Goal: Task Accomplishment & Management: Use online tool/utility

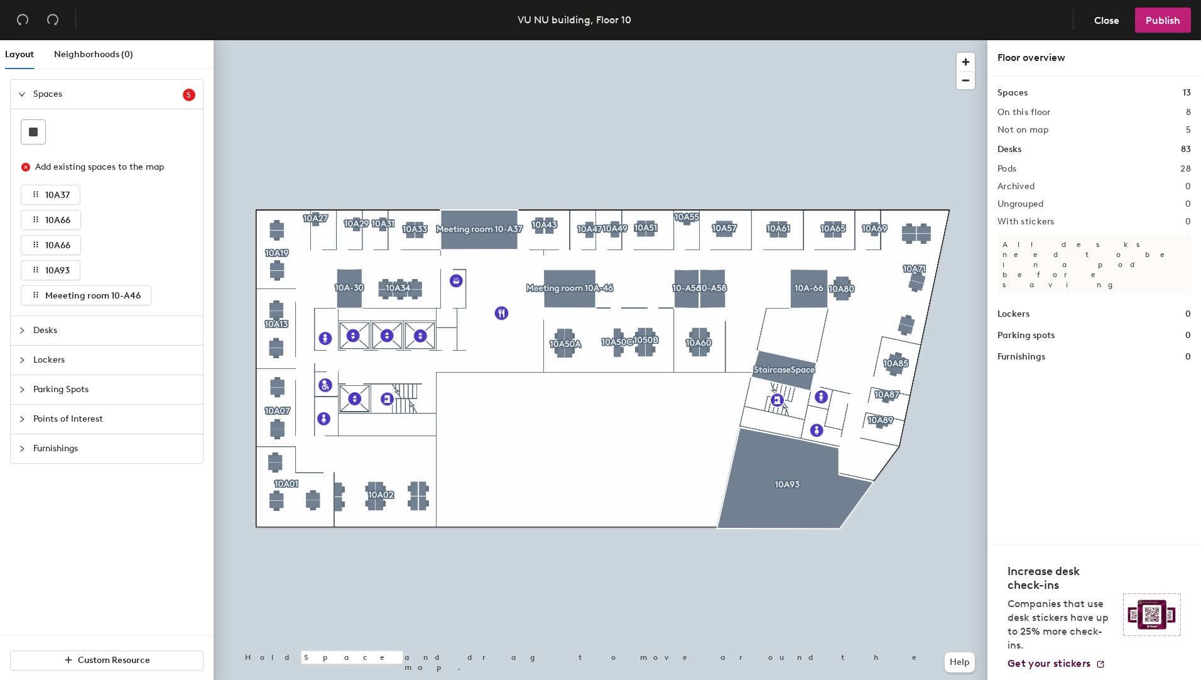
click at [32, 327] on div at bounding box center [25, 331] width 15 height 14
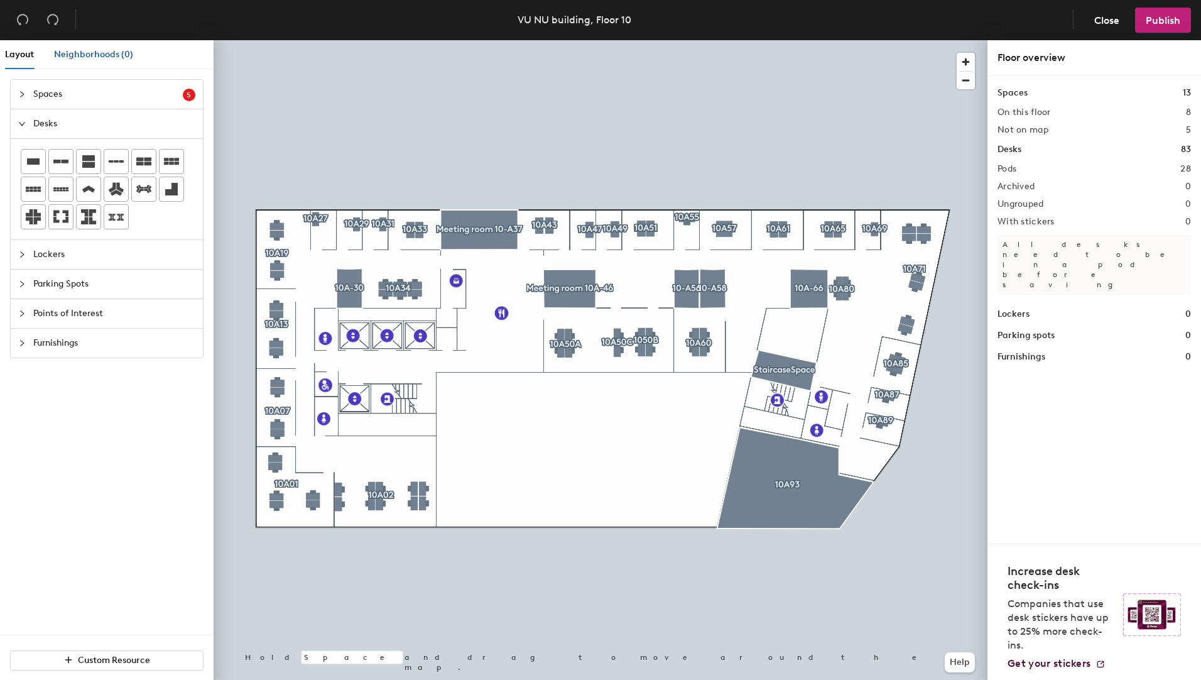
click at [90, 50] on span "Neighborhoods (0)" at bounding box center [93, 54] width 79 height 11
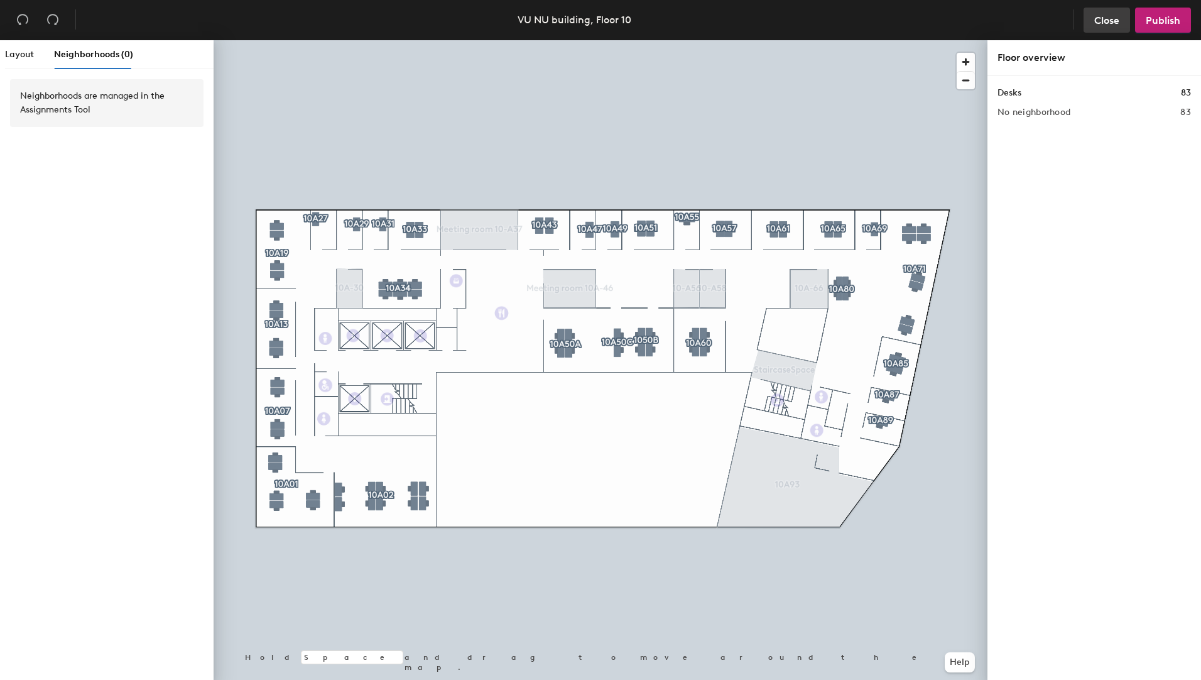
click at [1106, 19] on span "Close" at bounding box center [1106, 20] width 25 height 12
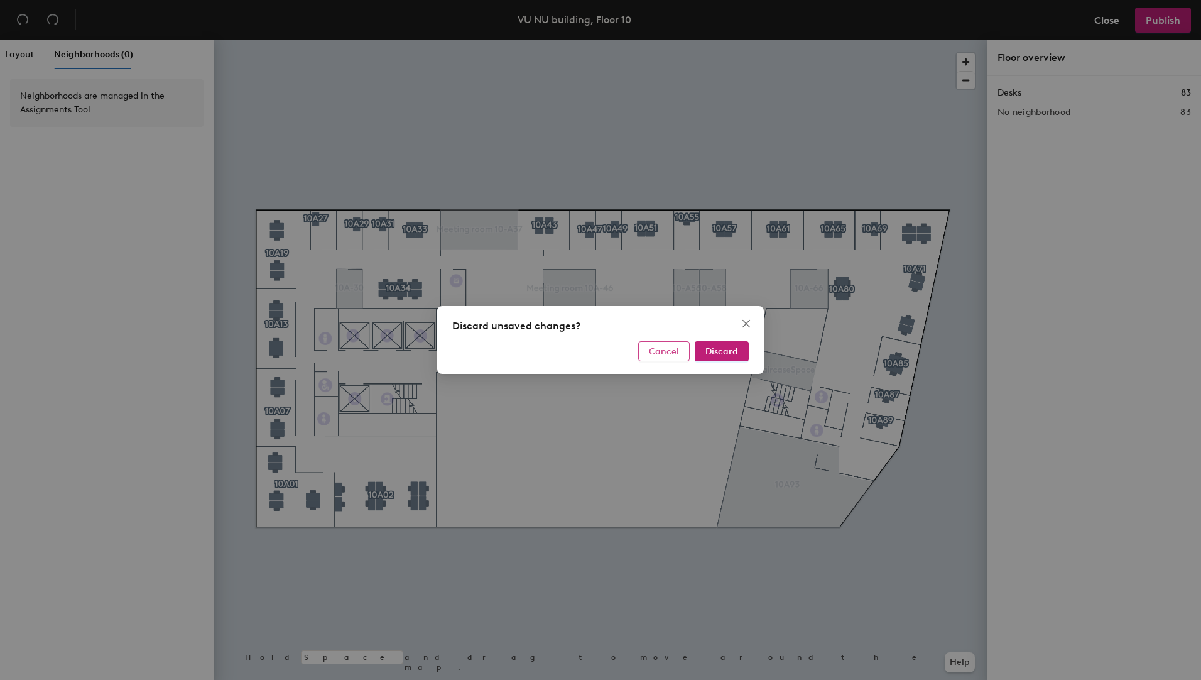
click at [664, 354] on span "Cancel" at bounding box center [664, 351] width 30 height 11
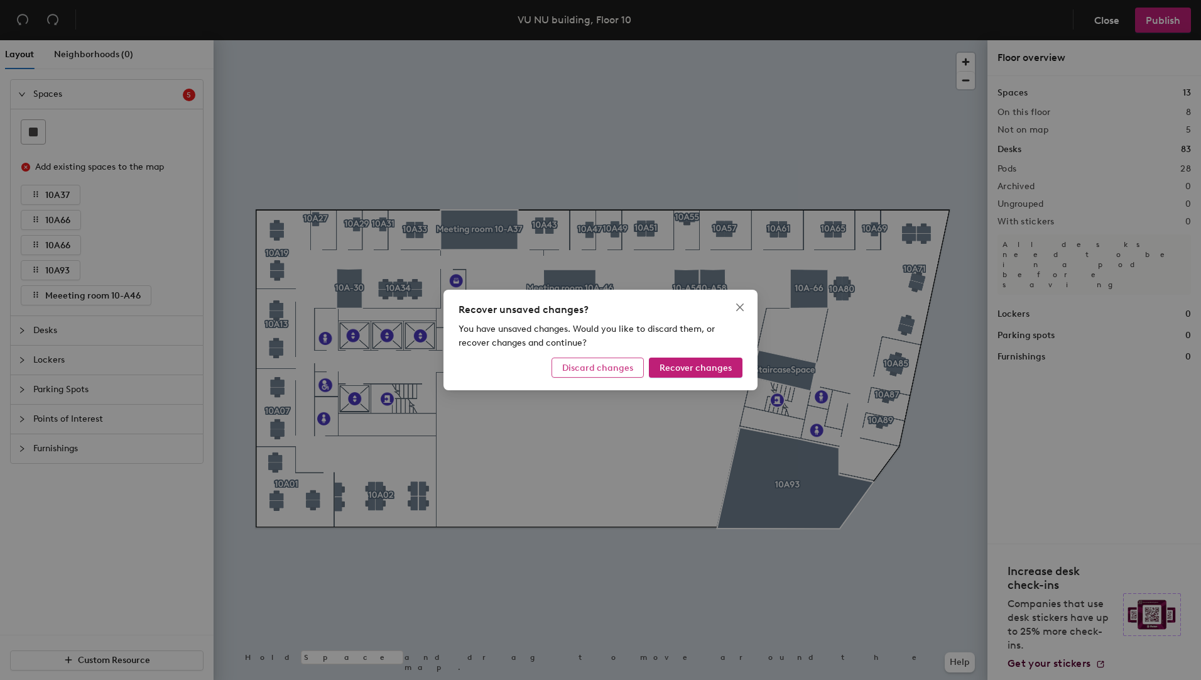
click at [619, 366] on span "Discard changes" at bounding box center [597, 368] width 71 height 11
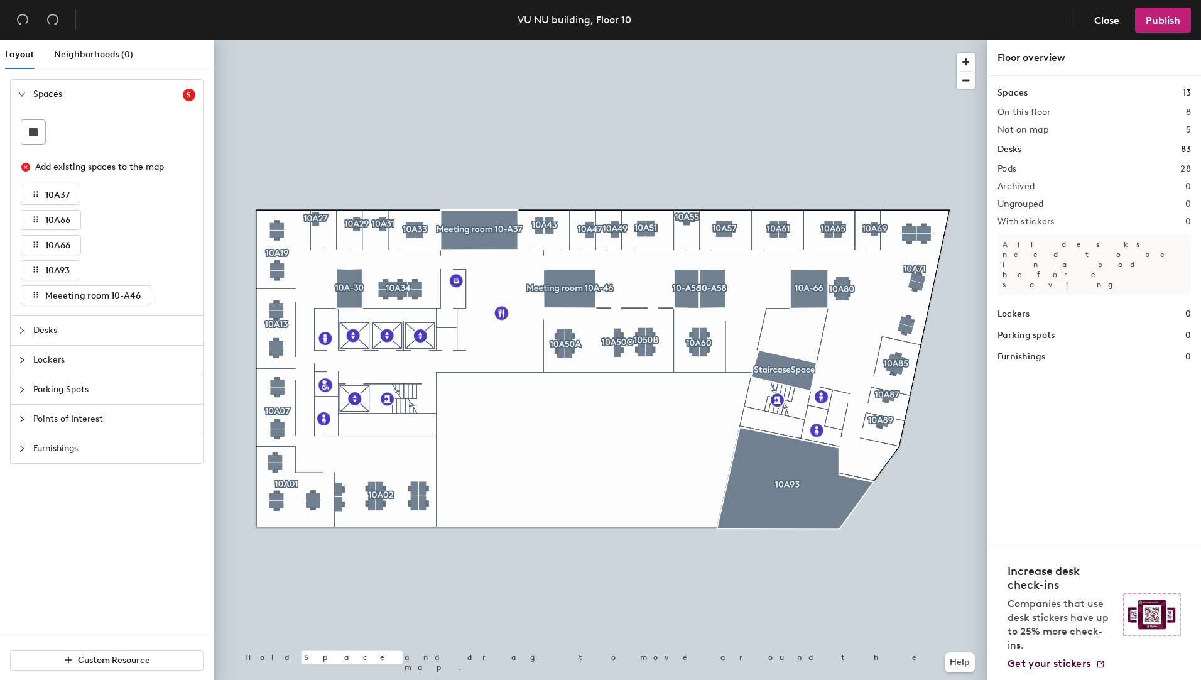
click at [26, 329] on div at bounding box center [25, 331] width 15 height 14
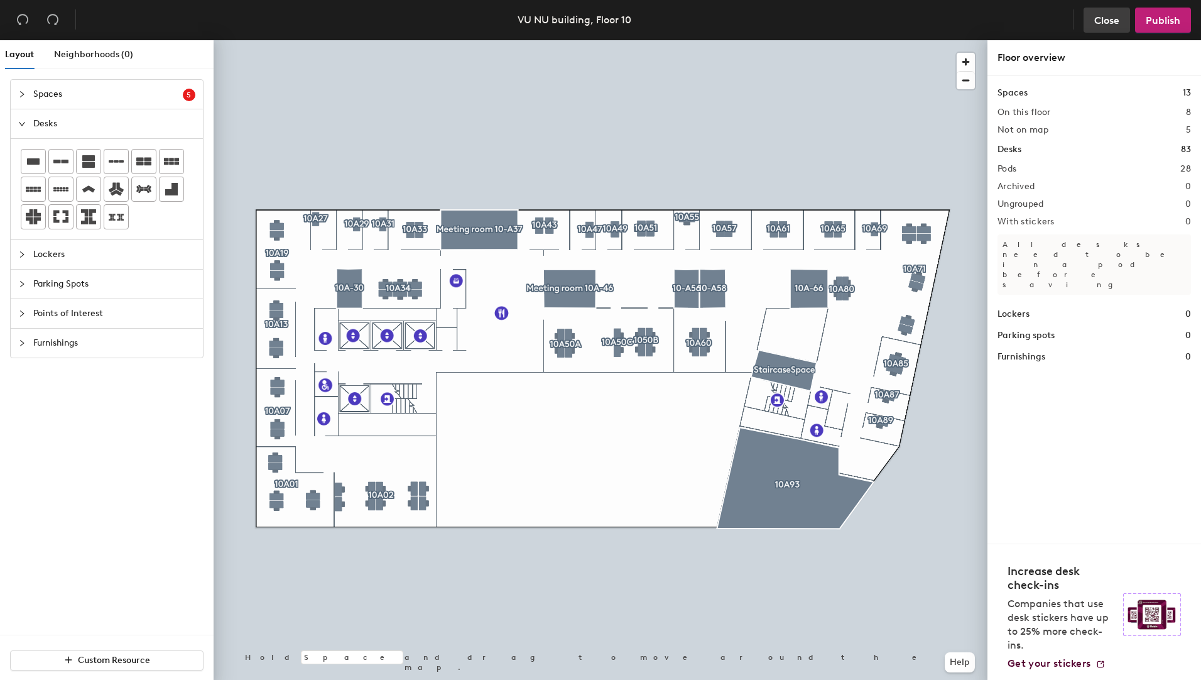
click at [1108, 23] on span "Close" at bounding box center [1106, 20] width 25 height 12
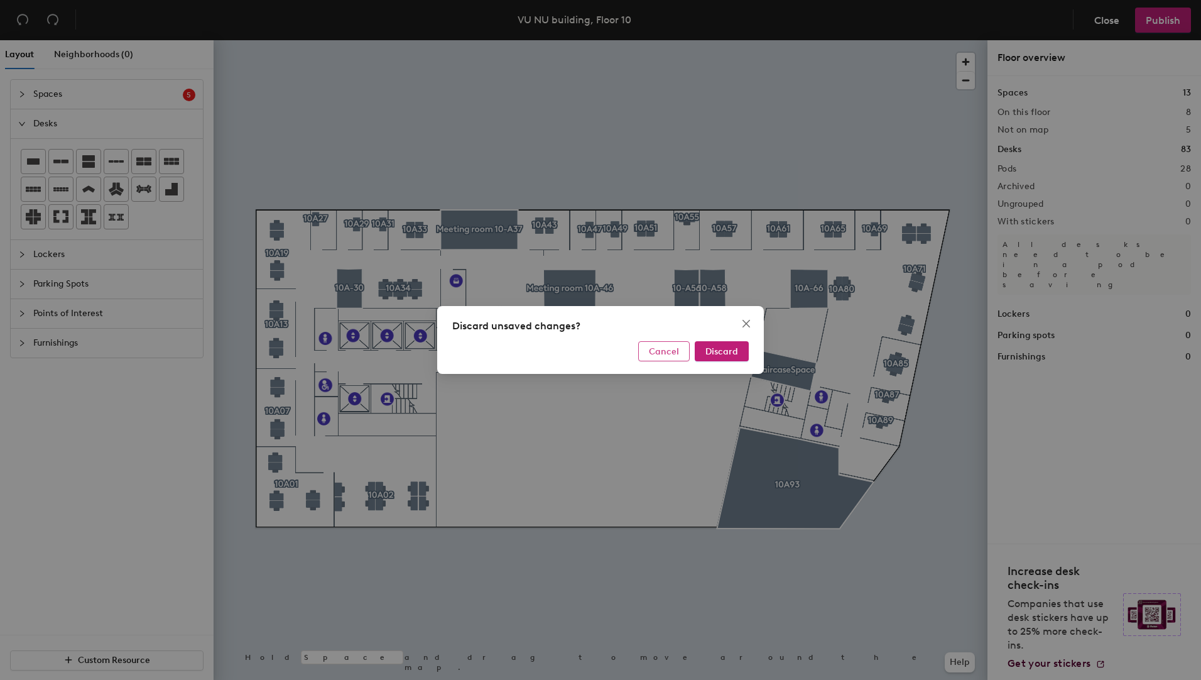
click at [672, 352] on span "Cancel" at bounding box center [664, 351] width 30 height 11
